Goal: Book appointment/travel/reservation

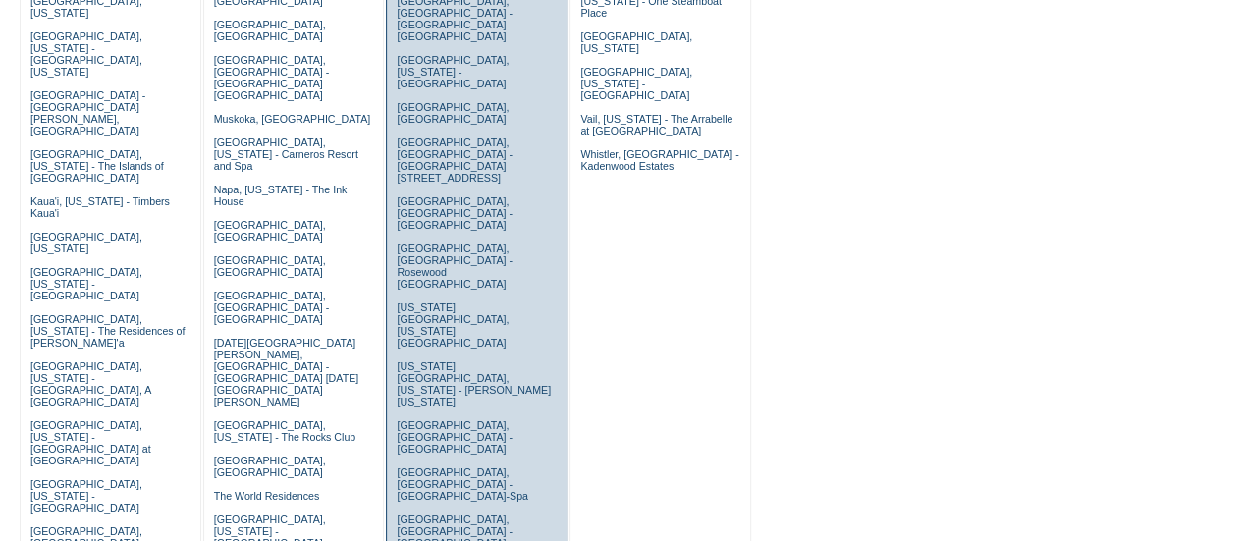
scroll to position [591, 0]
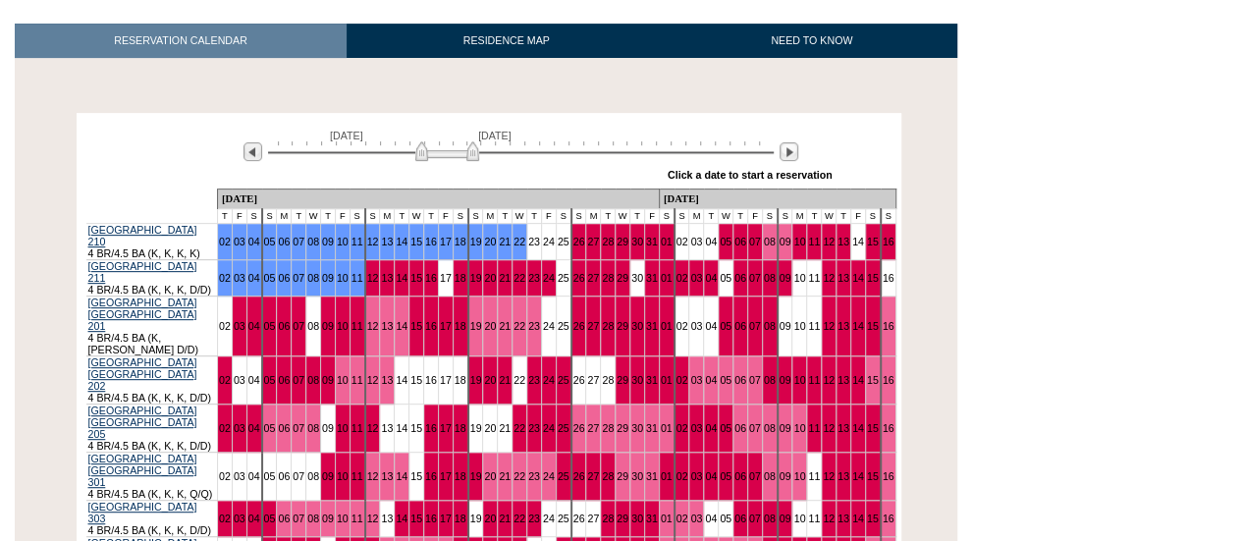
scroll to position [321, 0]
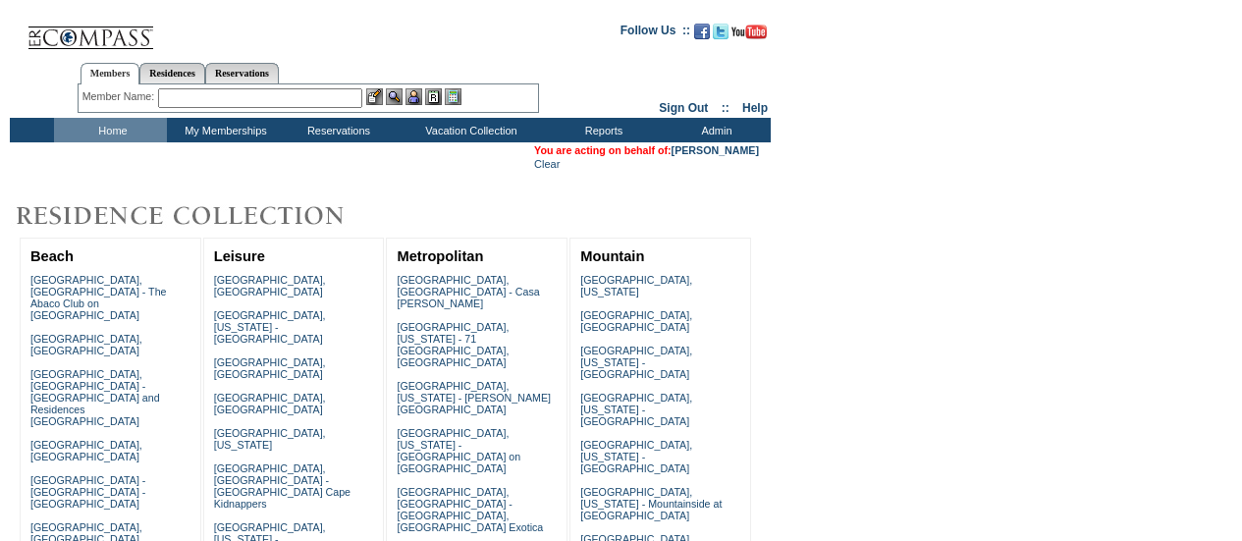
scroll to position [591, 0]
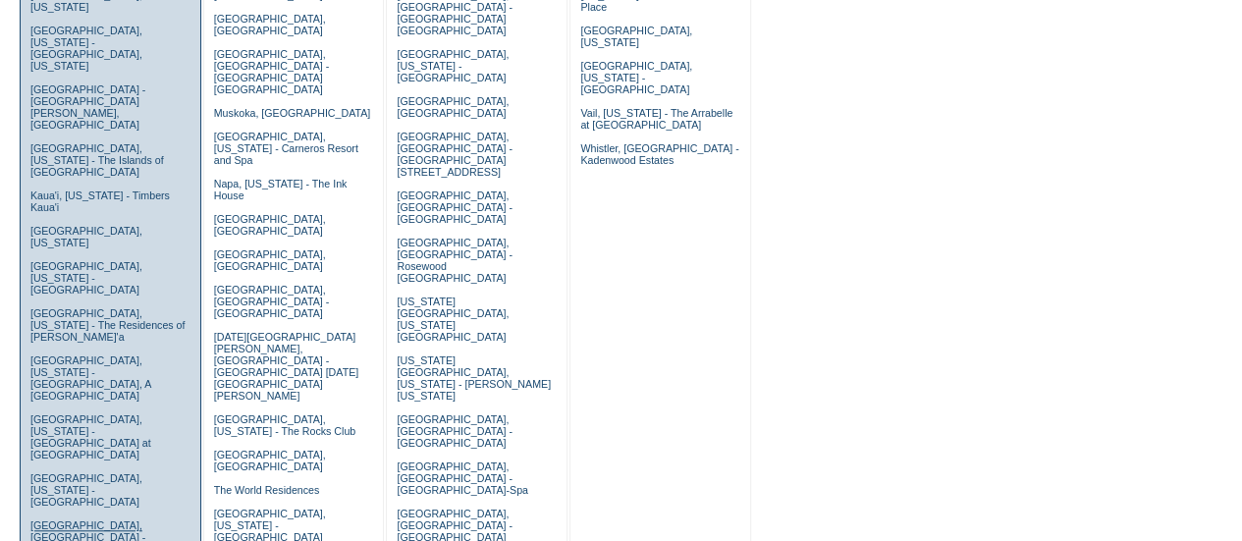
click at [67, 519] on link "[GEOGRAPHIC_DATA], [GEOGRAPHIC_DATA] - [GEOGRAPHIC_DATA]" at bounding box center [87, 536] width 115 height 35
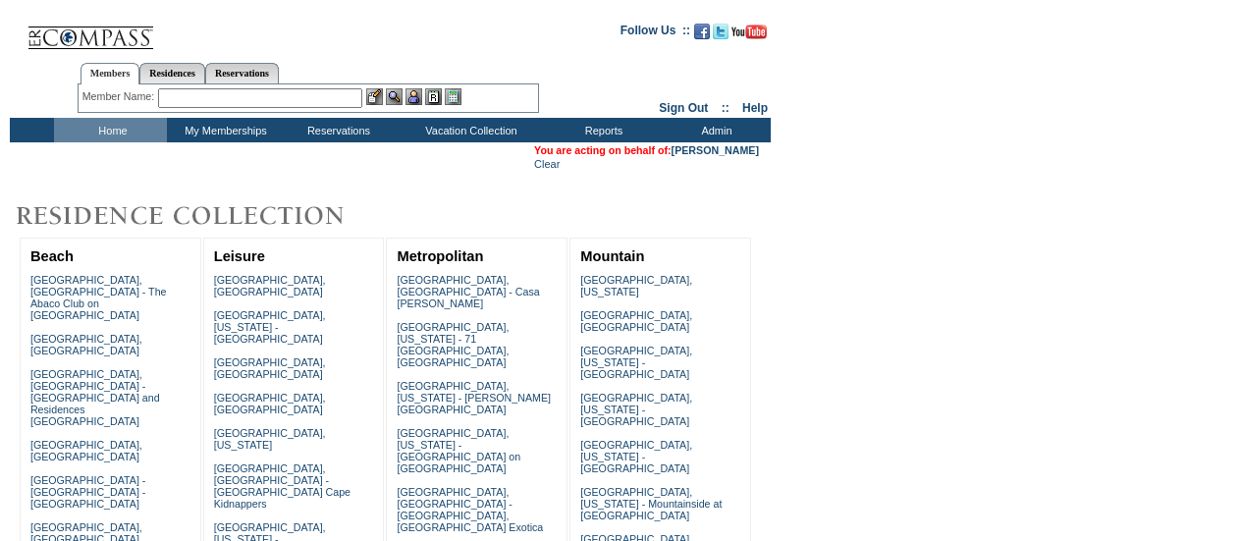
scroll to position [591, 0]
